Goal: Information Seeking & Learning: Learn about a topic

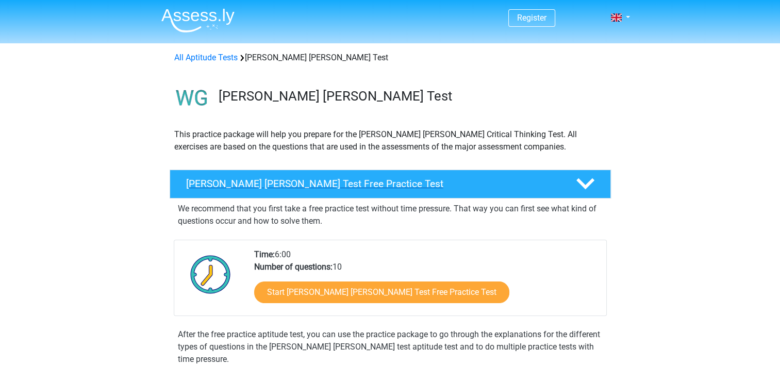
click at [296, 184] on h4 "Watson Glaser Test Free Practice Test" at bounding box center [372, 184] width 373 height 12
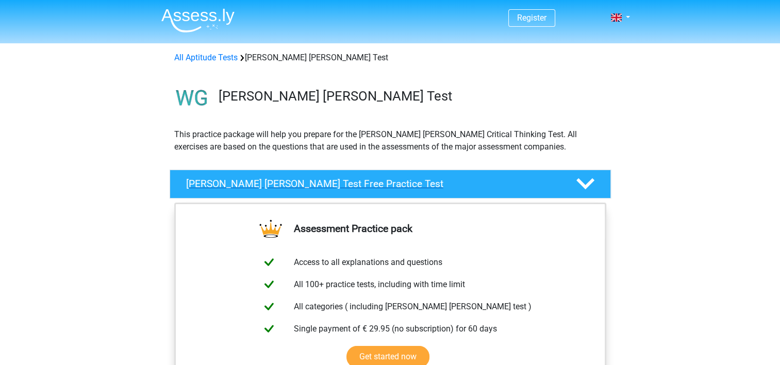
click at [279, 185] on h4 "Watson Glaser Test Free Practice Test" at bounding box center [372, 184] width 373 height 12
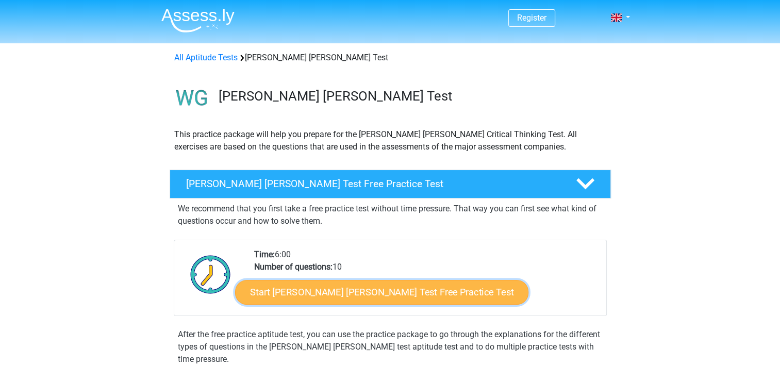
click at [359, 291] on link "Start Watson Glaser Test Free Practice Test" at bounding box center [381, 292] width 293 height 25
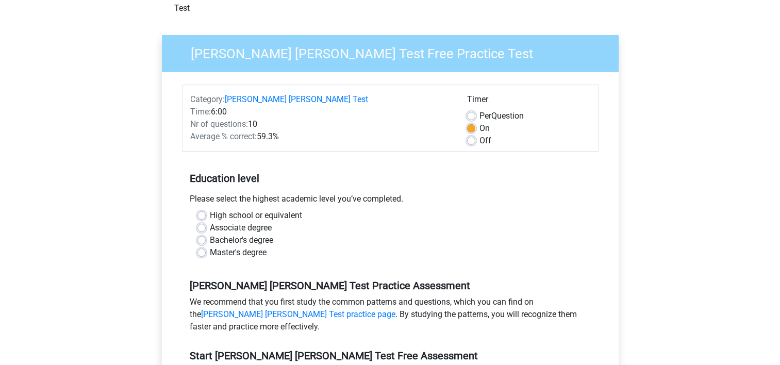
scroll to position [206, 0]
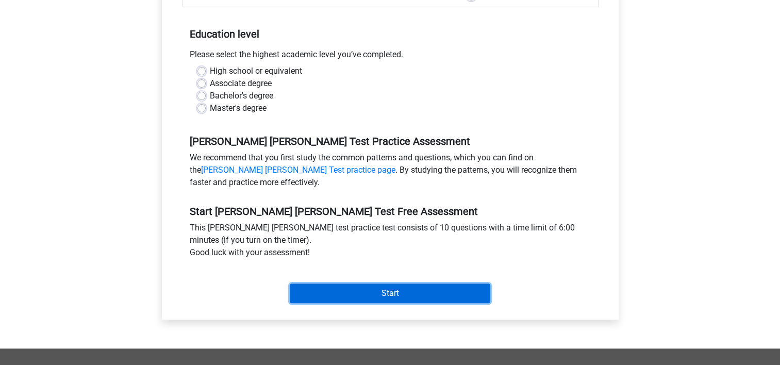
click at [401, 284] on input "Start" at bounding box center [390, 294] width 201 height 20
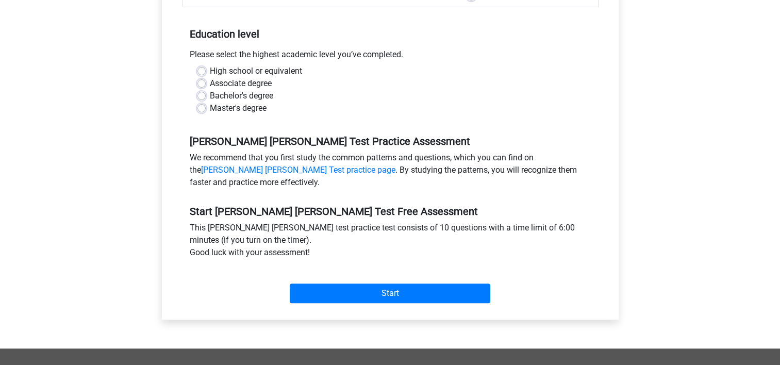
click at [152, 148] on div "[PERSON_NAME] [PERSON_NAME] Test Free Practice Test Category: [PERSON_NAME] [PE…" at bounding box center [389, 111] width 481 height 474
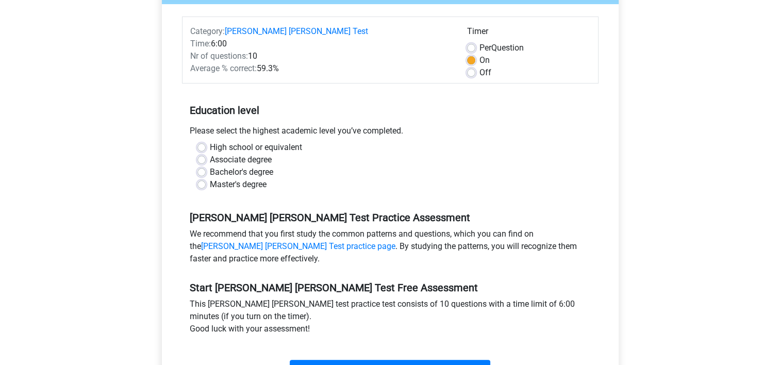
scroll to position [0, 0]
